Goal: Use online tool/utility

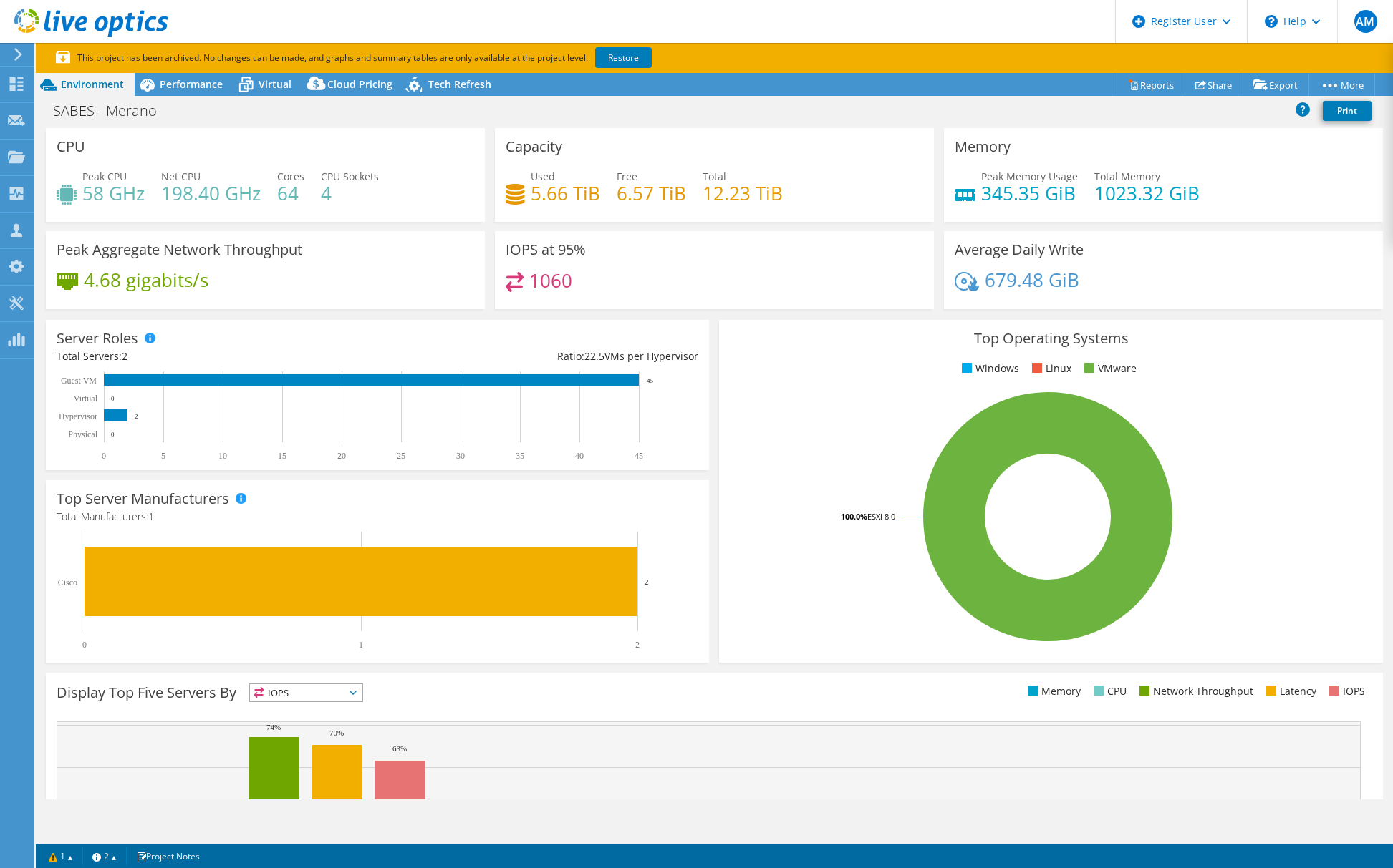
select select "USD"
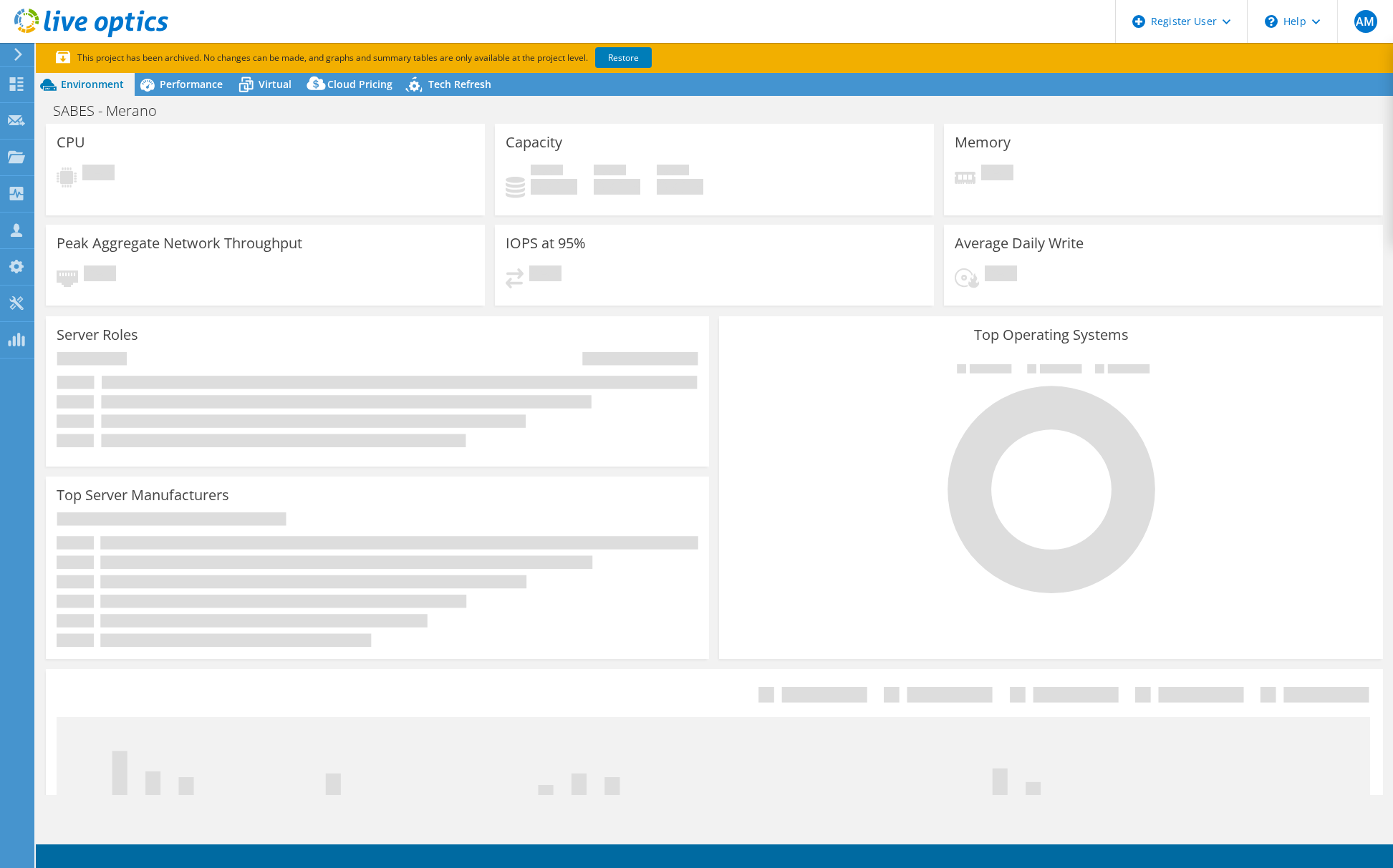
select select "USD"
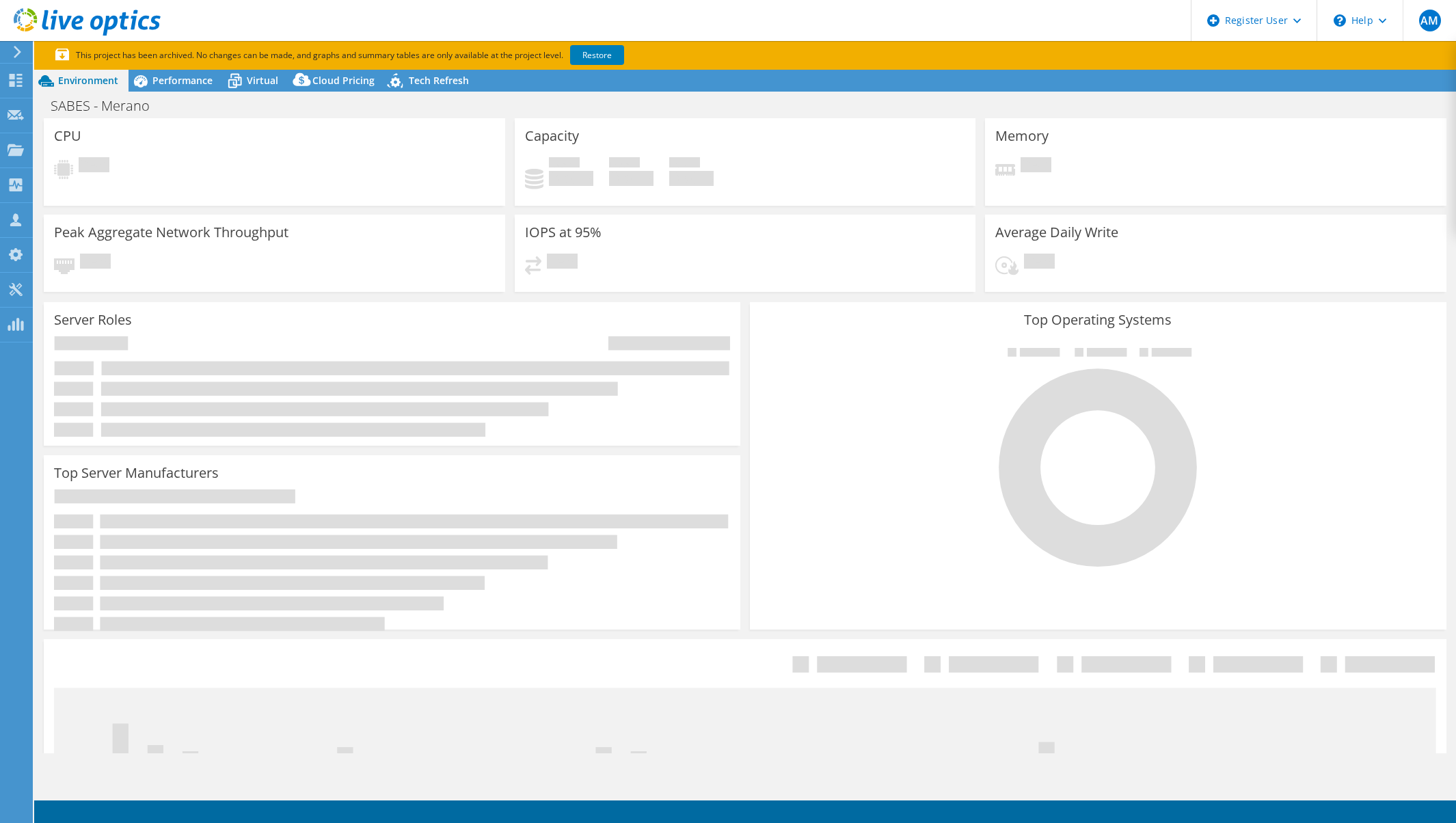
select select "USD"
